Goal: Information Seeking & Learning: Learn about a topic

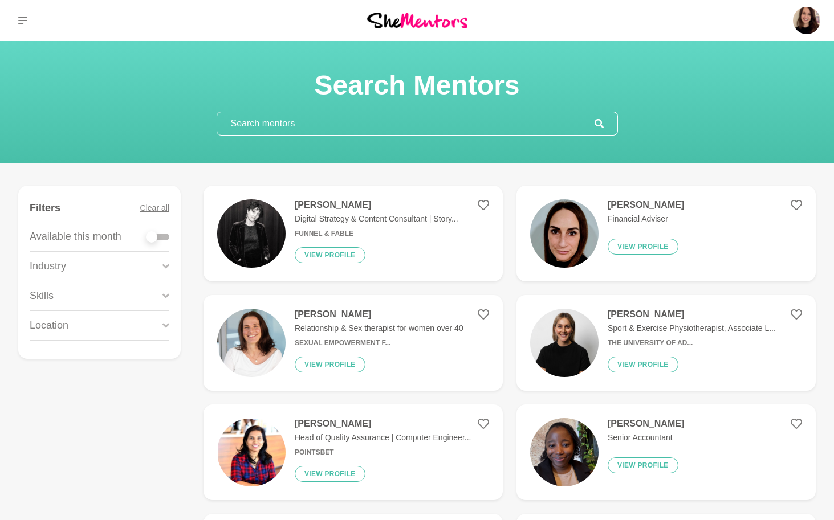
click at [433, 228] on div "[PERSON_NAME] Digital Strategy & Content Consultant | Story... Funnel & Fable V…" at bounding box center [371, 233] width 173 height 68
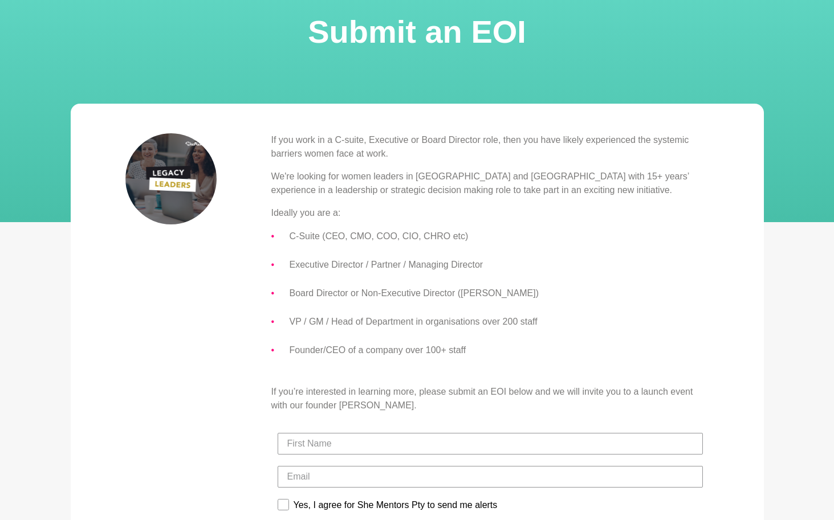
scroll to position [68, 0]
